Goal: Transaction & Acquisition: Purchase product/service

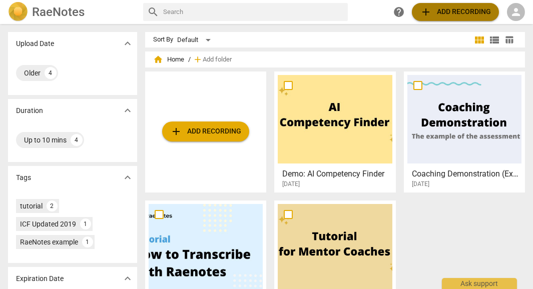
click at [455, 13] on span "add Add recording" at bounding box center [455, 12] width 71 height 12
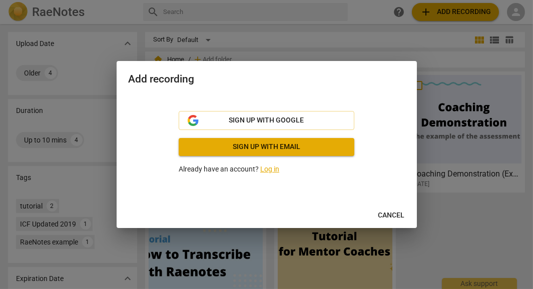
click at [513, 11] on div at bounding box center [266, 144] width 533 height 289
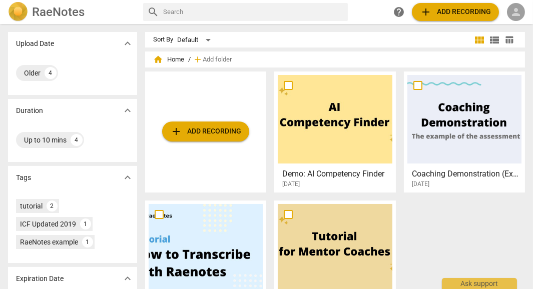
click at [516, 10] on span "person" at bounding box center [516, 12] width 12 height 12
click at [503, 26] on li "Login" at bounding box center [507, 24] width 36 height 24
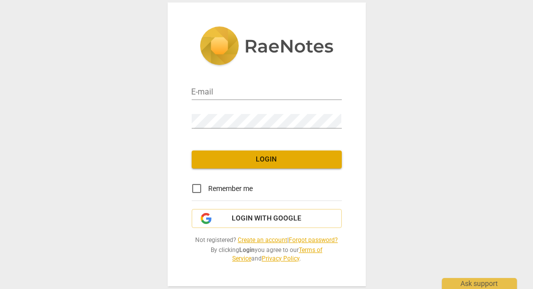
type input "[DOMAIN_NAME][EMAIL_ADDRESS][DOMAIN_NAME]"
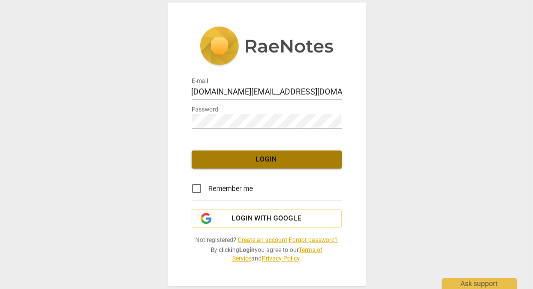
click at [276, 160] on span "Login" at bounding box center [267, 160] width 134 height 10
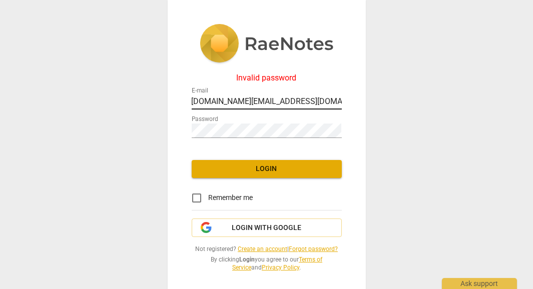
click at [260, 100] on input "shelleysmith.coach@gmail.com" at bounding box center [267, 102] width 150 height 15
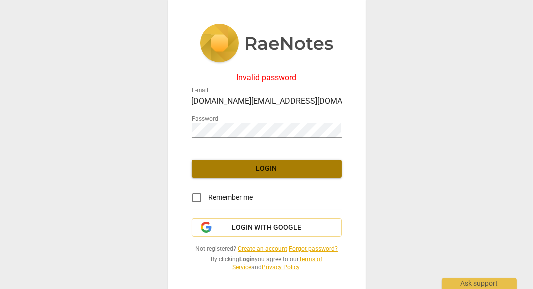
click at [257, 169] on span "Login" at bounding box center [267, 169] width 134 height 10
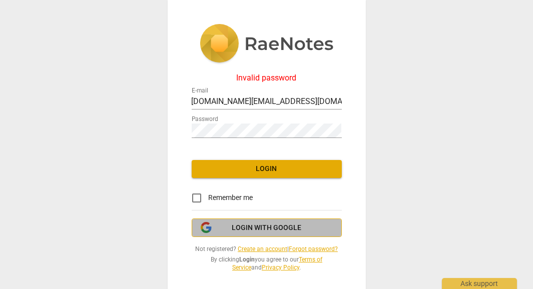
click at [248, 231] on span "Login with Google" at bounding box center [267, 228] width 70 height 10
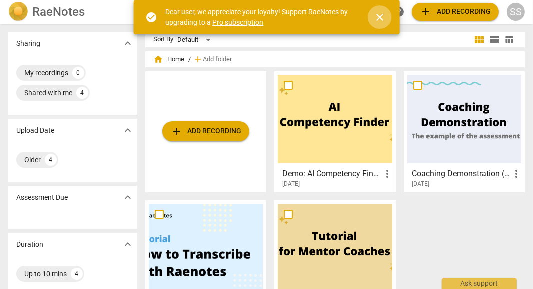
click at [379, 19] on span "close" at bounding box center [380, 18] width 12 height 12
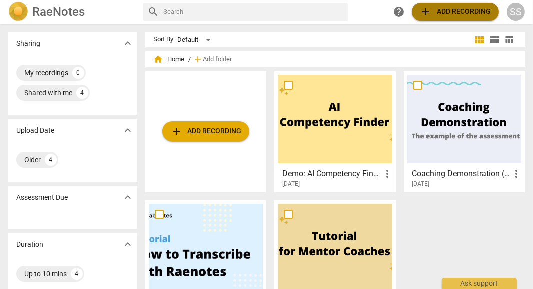
click at [479, 11] on span "add Add recording" at bounding box center [455, 12] width 71 height 12
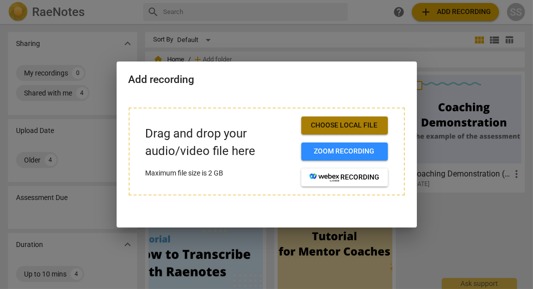
click at [354, 129] on span "Choose local file" at bounding box center [344, 126] width 71 height 10
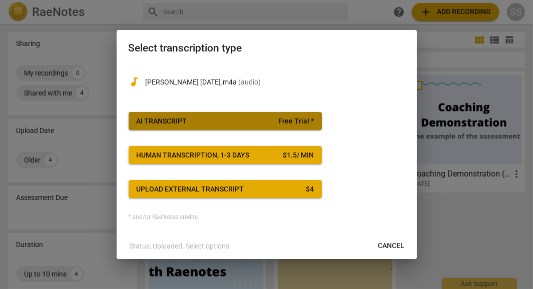
click at [268, 123] on span "AI Transcript Free Trial *" at bounding box center [225, 122] width 177 height 10
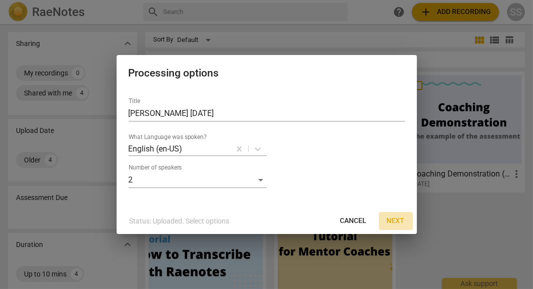
click at [391, 223] on span "Next" at bounding box center [396, 221] width 18 height 10
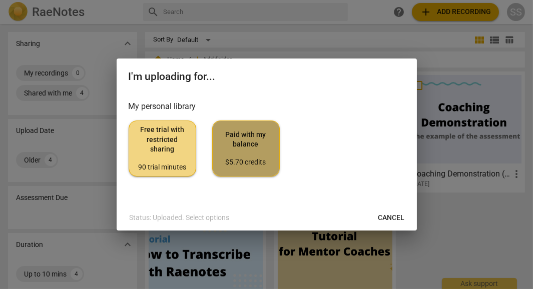
click at [251, 162] on div "$5.70 credits" at bounding box center [246, 163] width 51 height 10
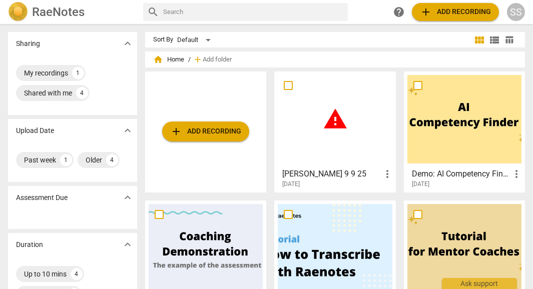
click at [519, 10] on div "SS" at bounding box center [516, 12] width 18 height 18
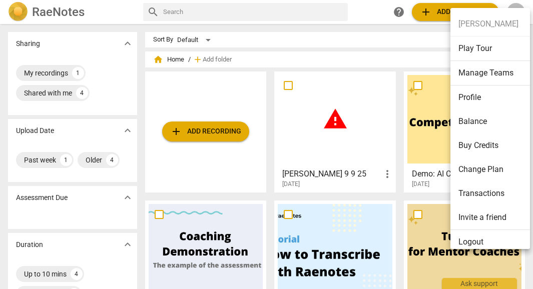
click at [473, 102] on li "Profile" at bounding box center [491, 98] width 83 height 24
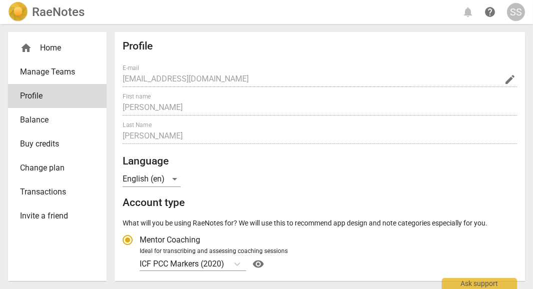
radio input "false"
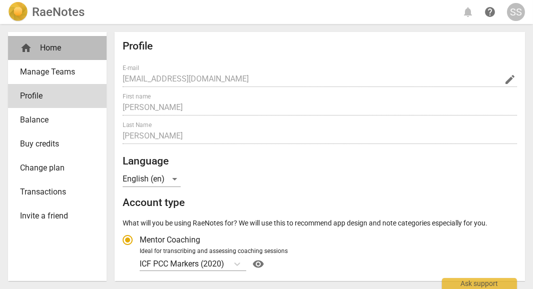
click at [47, 47] on div "home Home" at bounding box center [53, 48] width 67 height 12
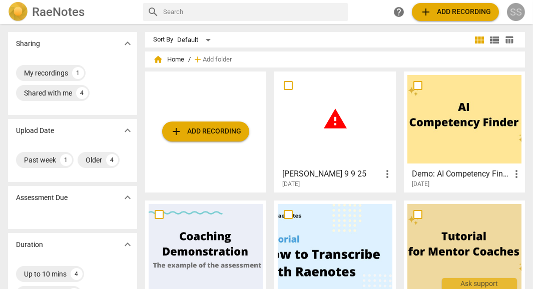
click at [510, 7] on div "SS" at bounding box center [516, 12] width 18 height 18
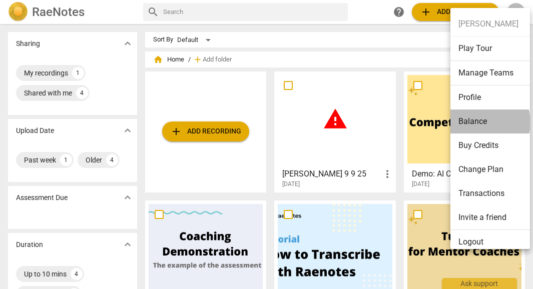
click at [475, 123] on li "Balance" at bounding box center [491, 122] width 83 height 24
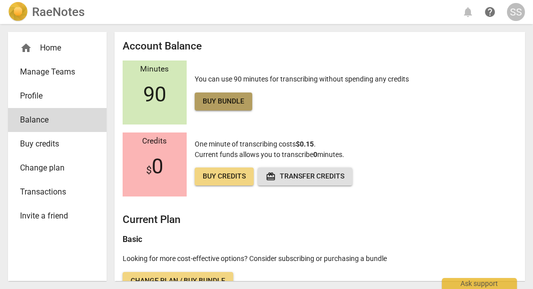
click at [240, 104] on span "Buy bundle" at bounding box center [224, 102] width 42 height 10
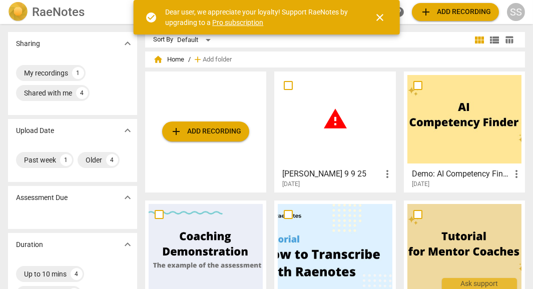
click at [379, 14] on span "close" at bounding box center [380, 18] width 12 height 12
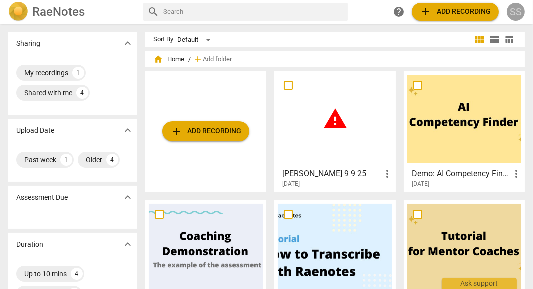
click at [516, 10] on div "SS" at bounding box center [516, 12] width 18 height 18
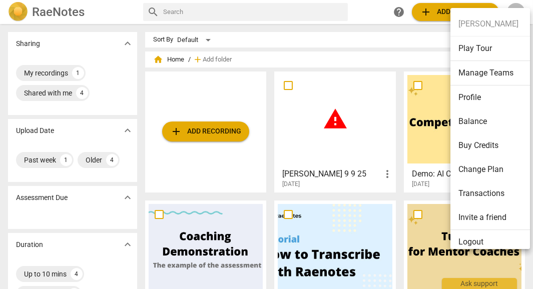
click at [515, 9] on ul "Shelley Smith Play Tour Manage Teams Profile Balance Buy Credits Change Plan Tr…" at bounding box center [493, 133] width 87 height 250
click at [366, 11] on div at bounding box center [266, 144] width 533 height 289
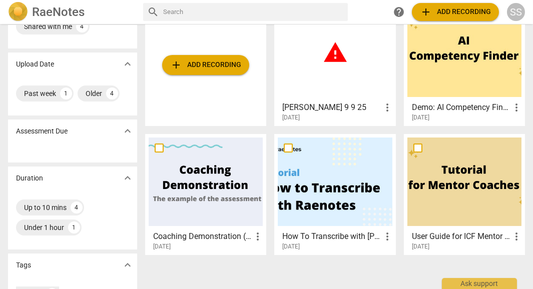
scroll to position [50, 0]
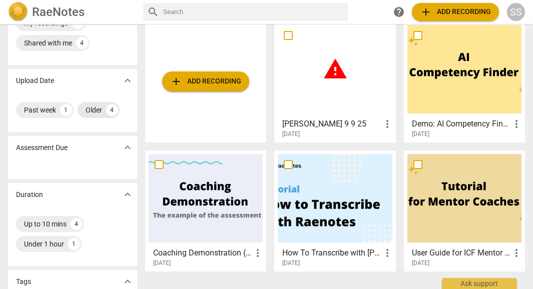
click at [113, 111] on div "4" at bounding box center [112, 110] width 12 height 12
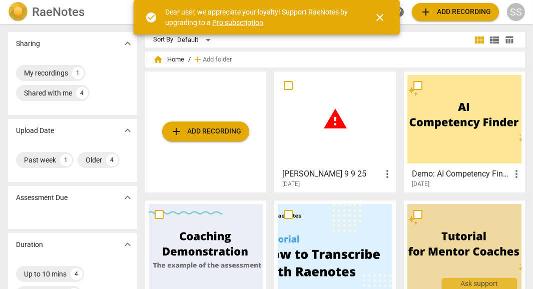
click at [521, 13] on div "SS" at bounding box center [516, 12] width 18 height 18
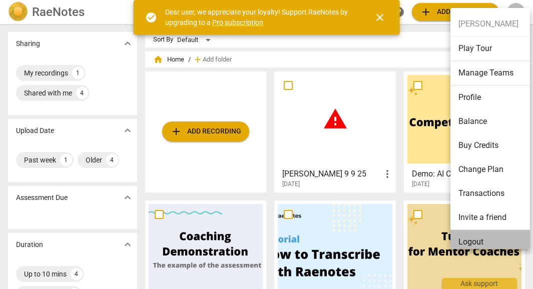
click at [481, 239] on li "Logout" at bounding box center [491, 242] width 83 height 24
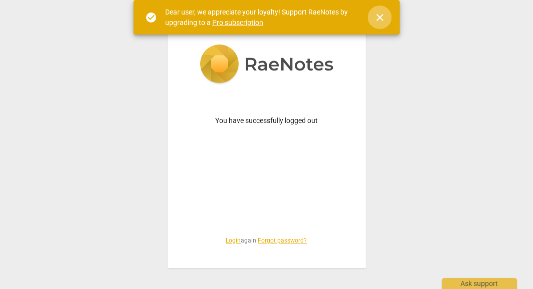
click at [380, 20] on span "close" at bounding box center [380, 18] width 12 height 12
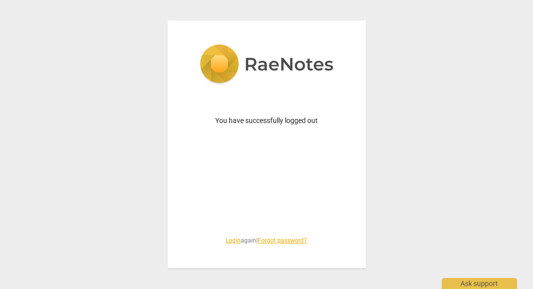
click at [232, 241] on link "Login" at bounding box center [233, 240] width 15 height 7
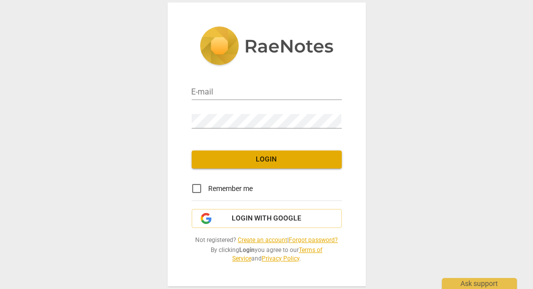
type input "shelleysmith.coach@gmail.com"
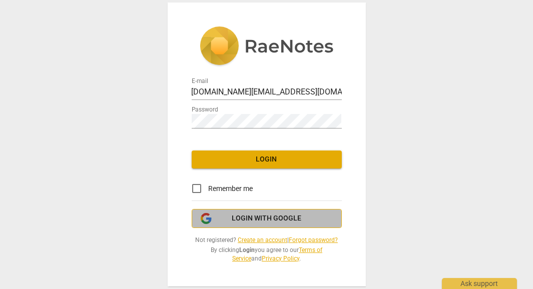
click at [240, 222] on span "Login with Google" at bounding box center [267, 219] width 70 height 10
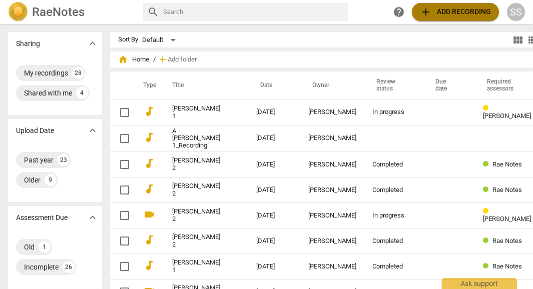
click at [458, 13] on span "add Add recording" at bounding box center [455, 12] width 71 height 12
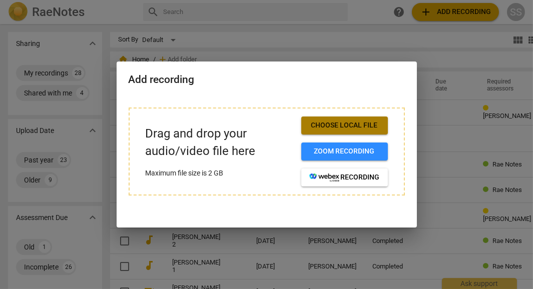
click at [342, 127] on span "Choose local file" at bounding box center [344, 126] width 71 height 10
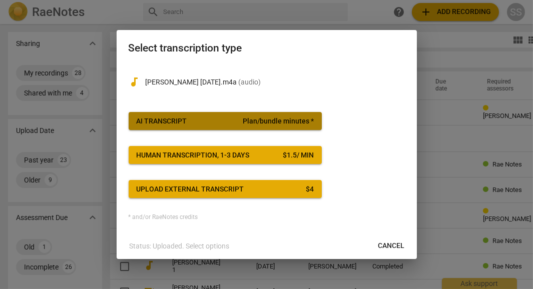
click at [273, 122] on span "Plan/bundle minutes *" at bounding box center [278, 122] width 71 height 10
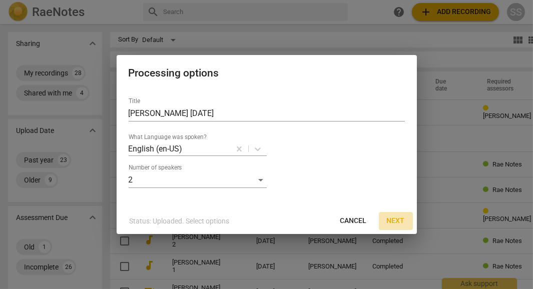
click at [389, 222] on span "Next" at bounding box center [396, 221] width 18 height 10
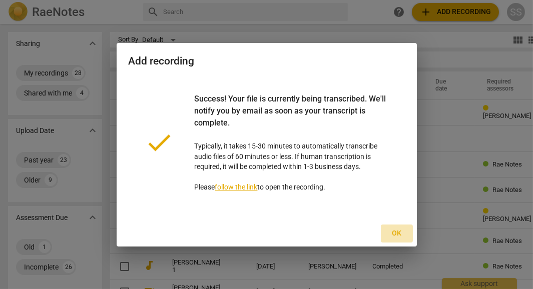
click at [400, 235] on span "Ok" at bounding box center [397, 234] width 16 height 10
